Goal: Entertainment & Leisure: Browse casually

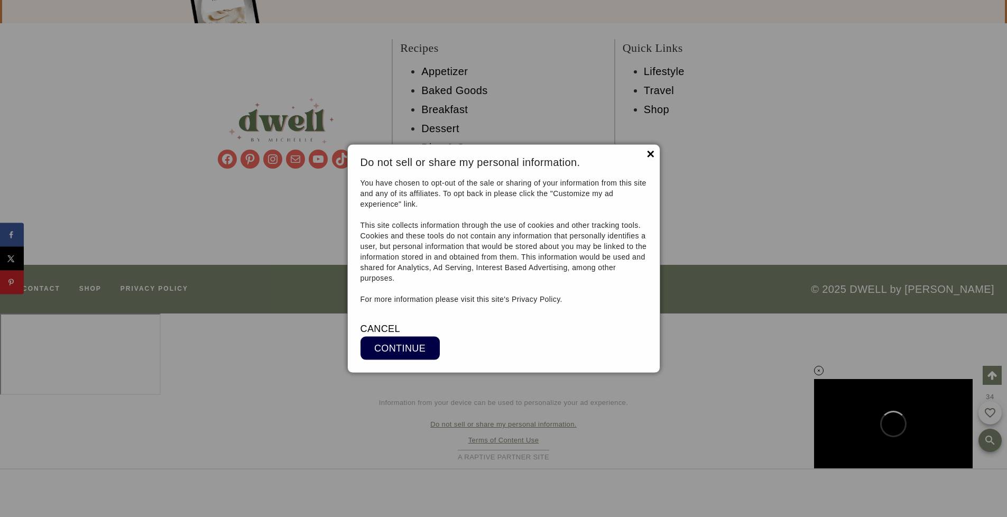
scroll to position [10869, 0]
